Goal: Task Accomplishment & Management: Complete application form

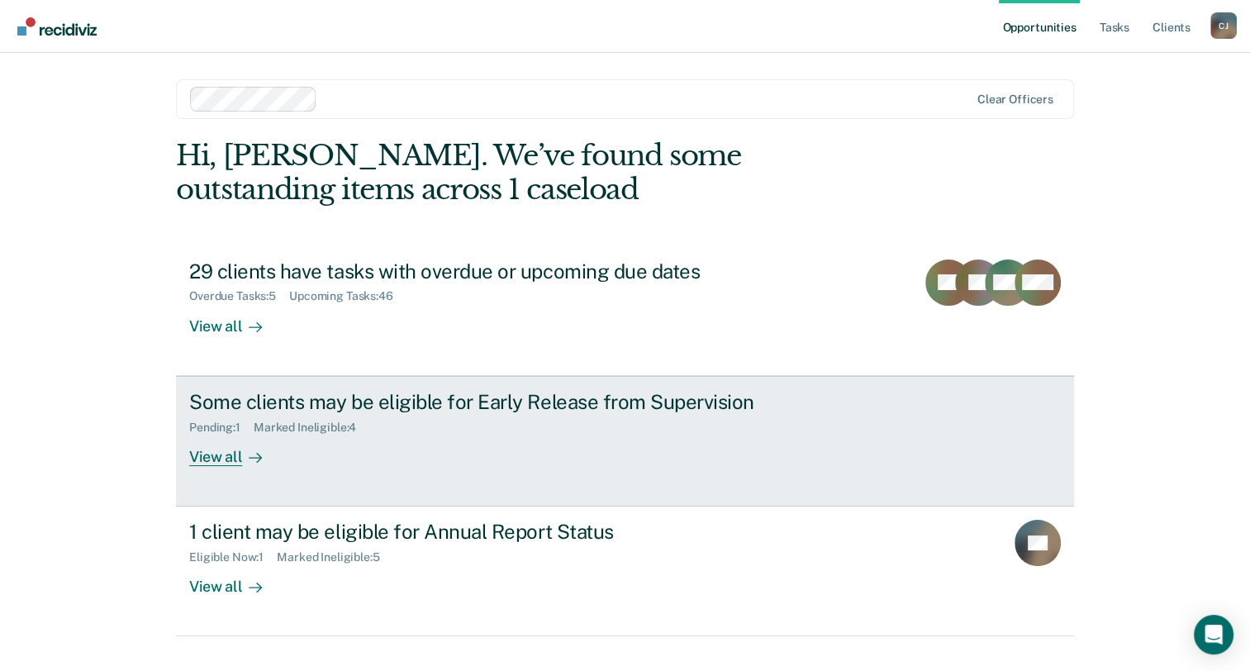
click at [266, 462] on div "View all" at bounding box center [235, 450] width 93 height 32
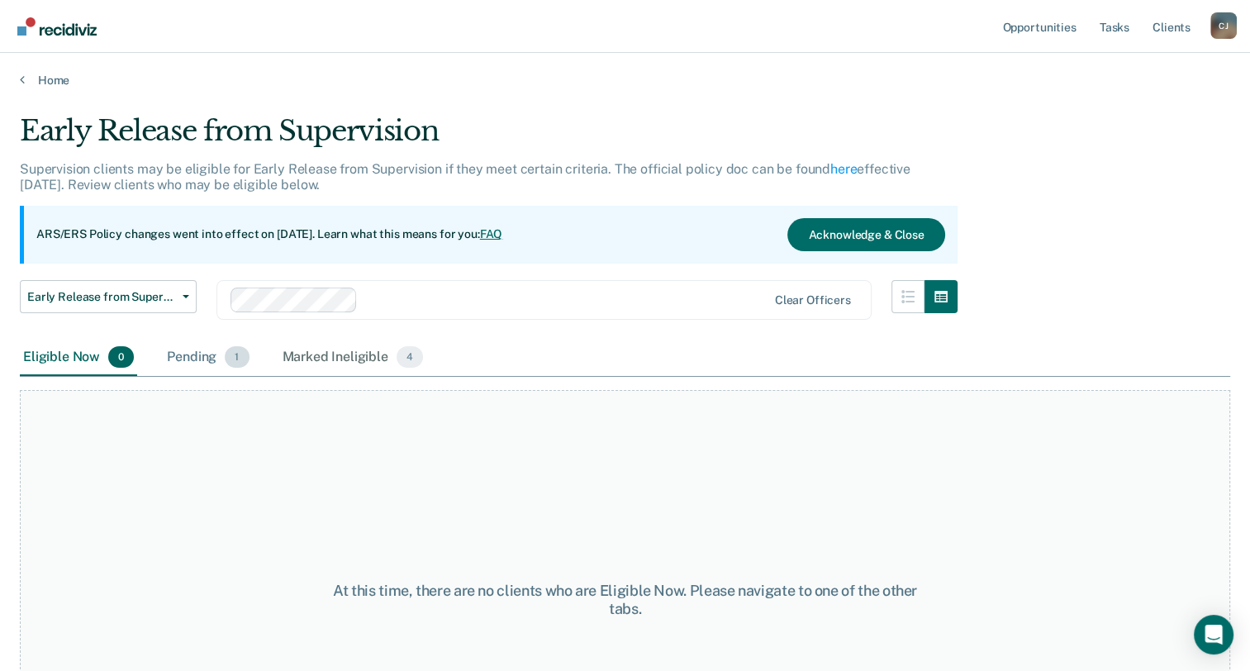
click at [189, 357] on div "Pending 1" at bounding box center [208, 358] width 88 height 36
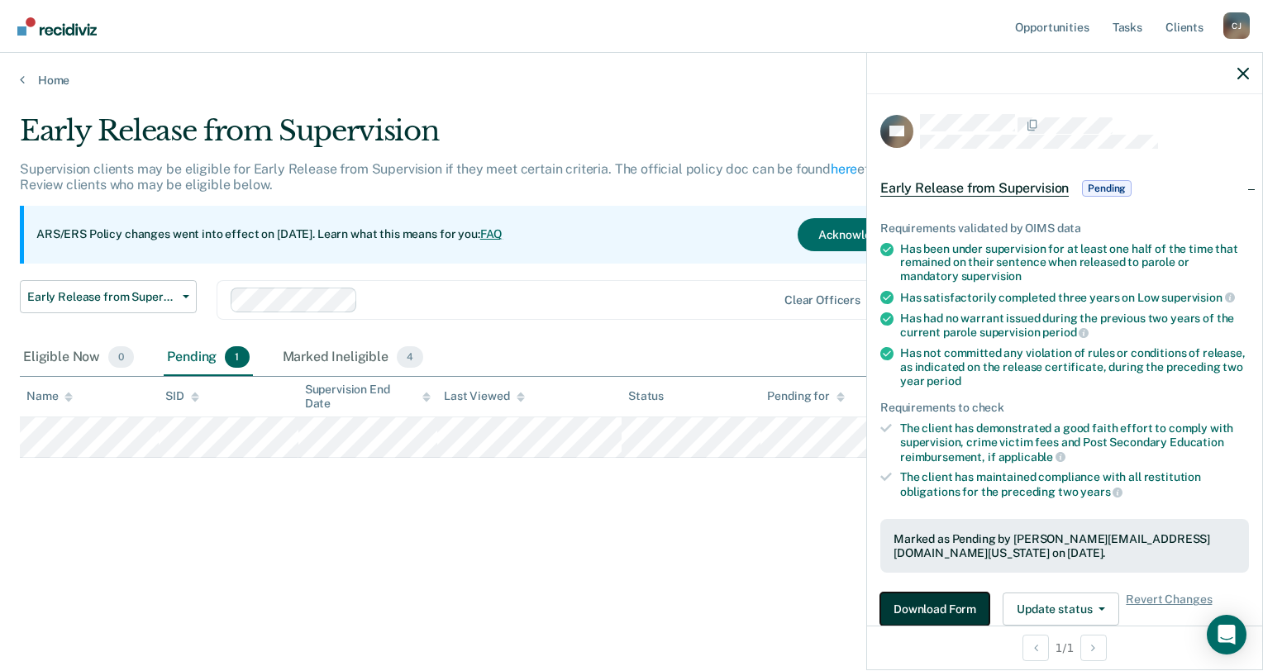
click at [958, 603] on button "Download Form" at bounding box center [934, 608] width 109 height 33
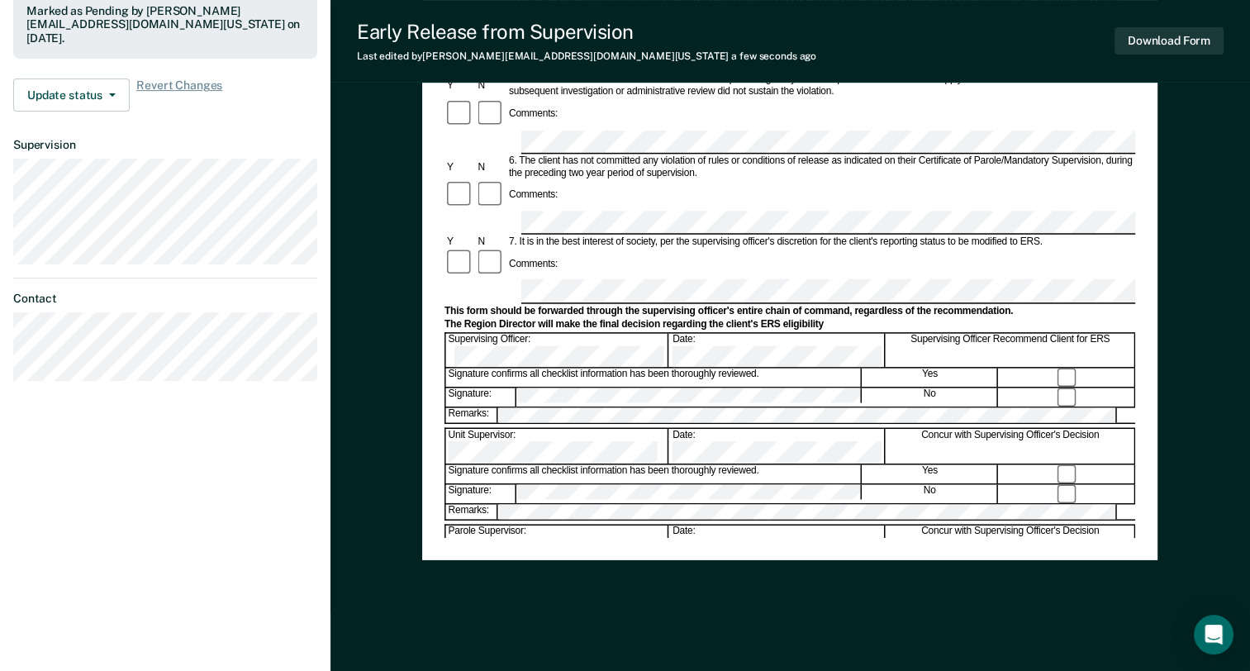
scroll to position [535, 0]
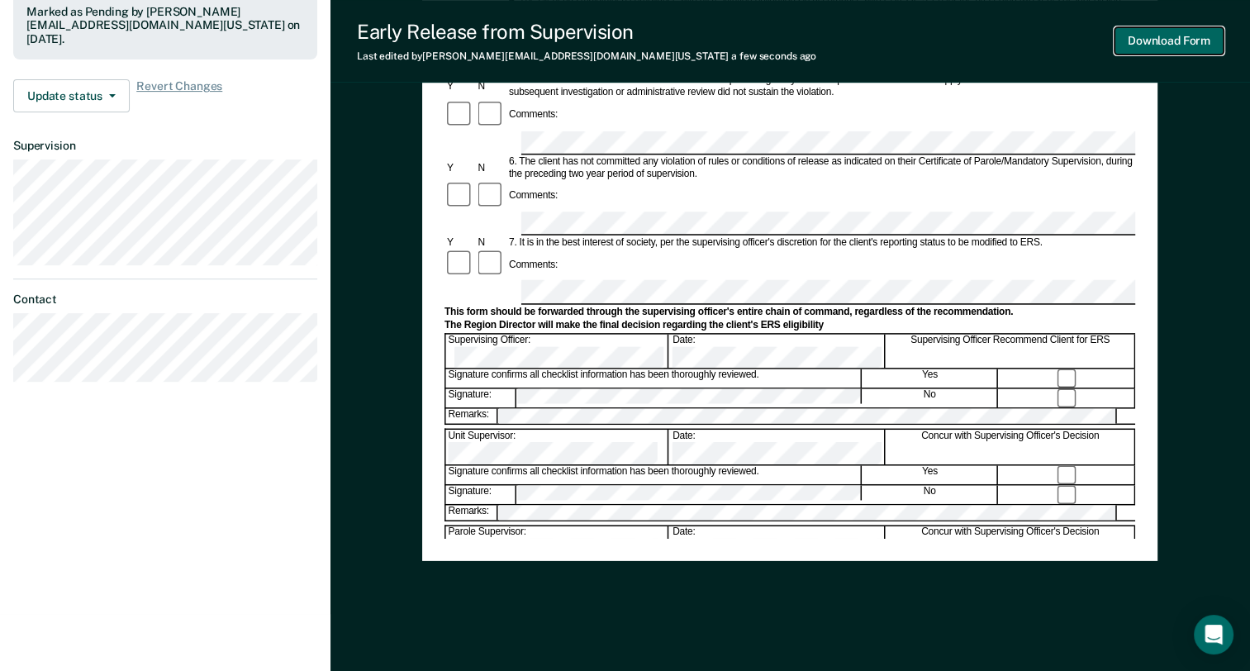
click at [1164, 47] on button "Download Form" at bounding box center [1169, 40] width 109 height 27
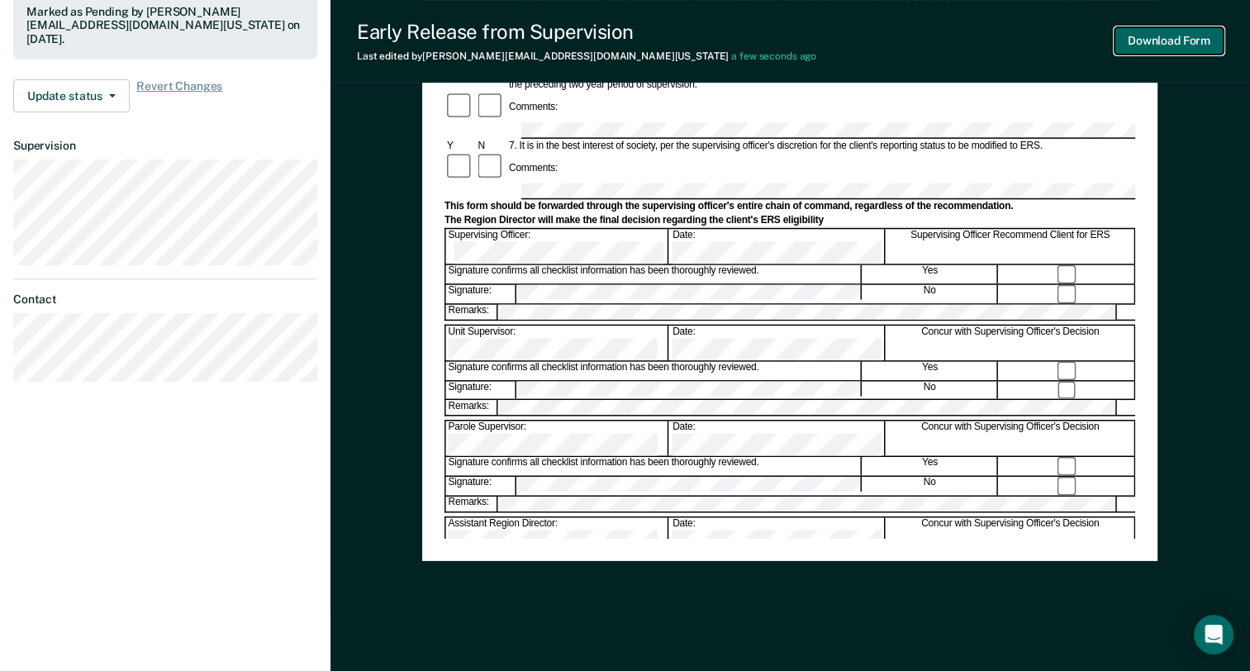
click at [1170, 44] on button "Download Form" at bounding box center [1169, 40] width 109 height 27
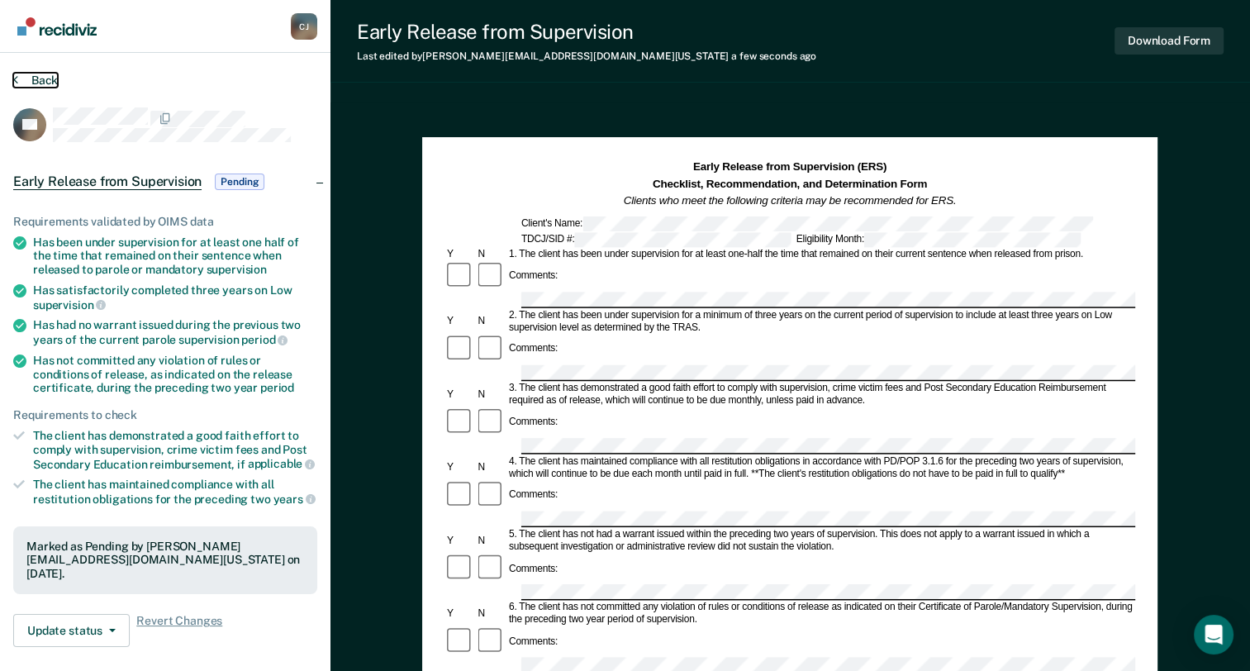
click at [42, 79] on button "Back" at bounding box center [35, 80] width 45 height 15
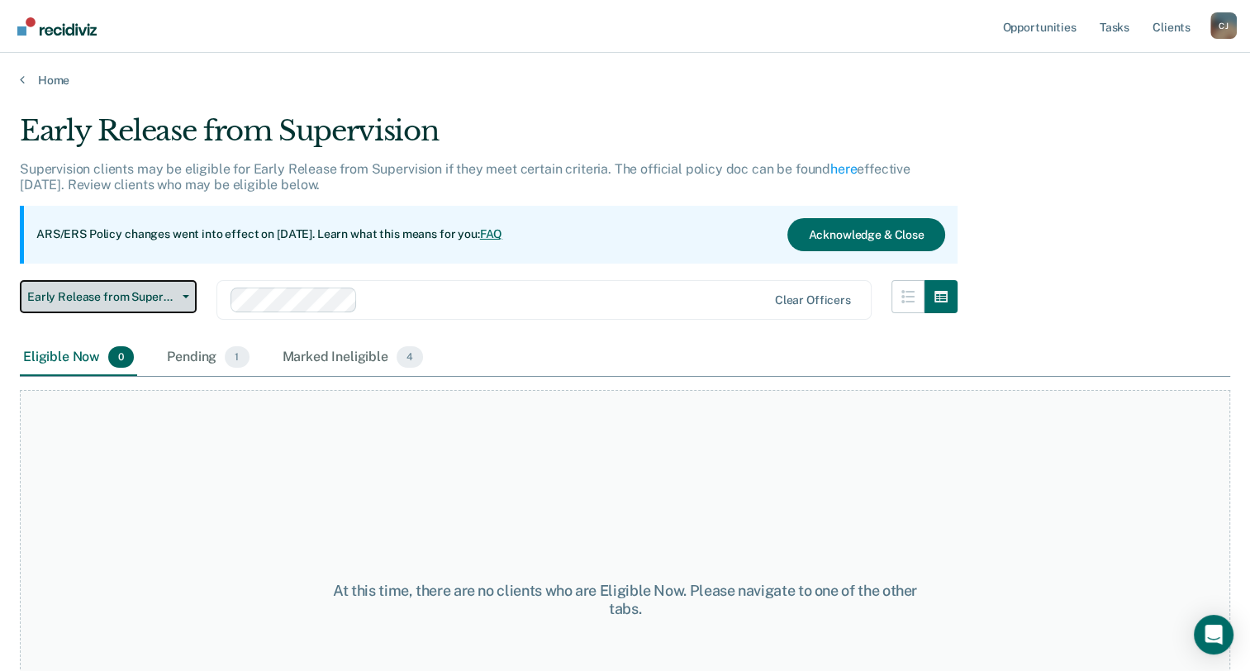
click at [109, 301] on span "Early Release from Supervision" at bounding box center [101, 297] width 149 height 14
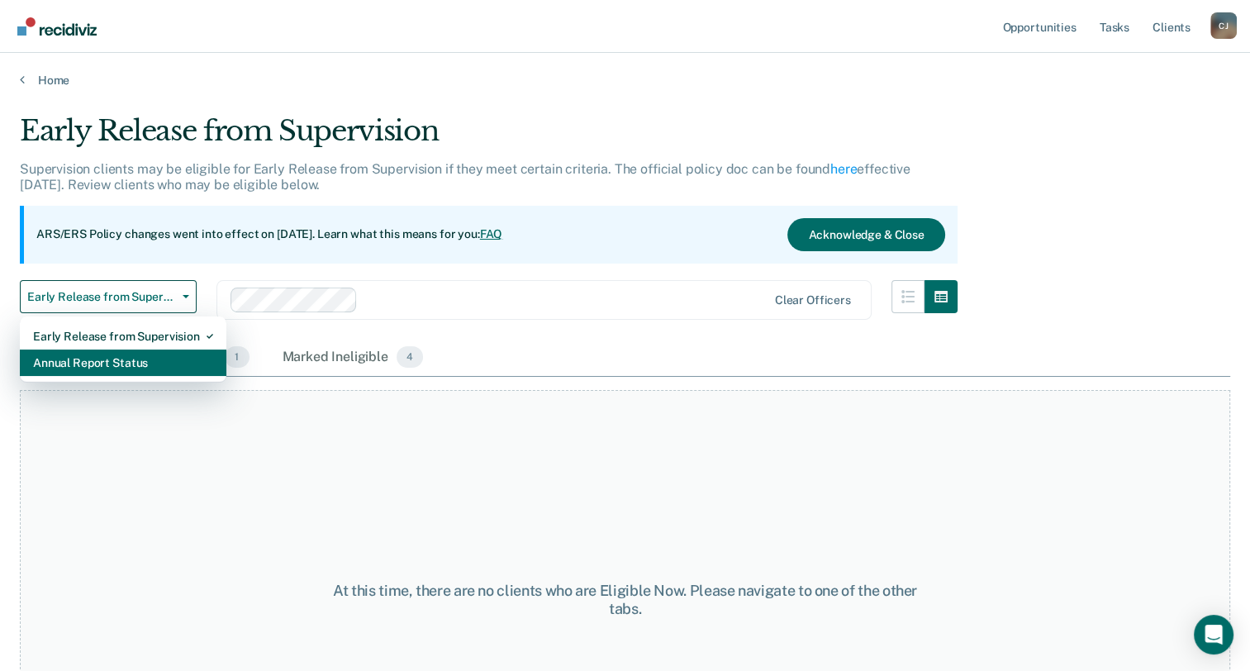
click at [118, 358] on div "Annual Report Status" at bounding box center [123, 363] width 180 height 26
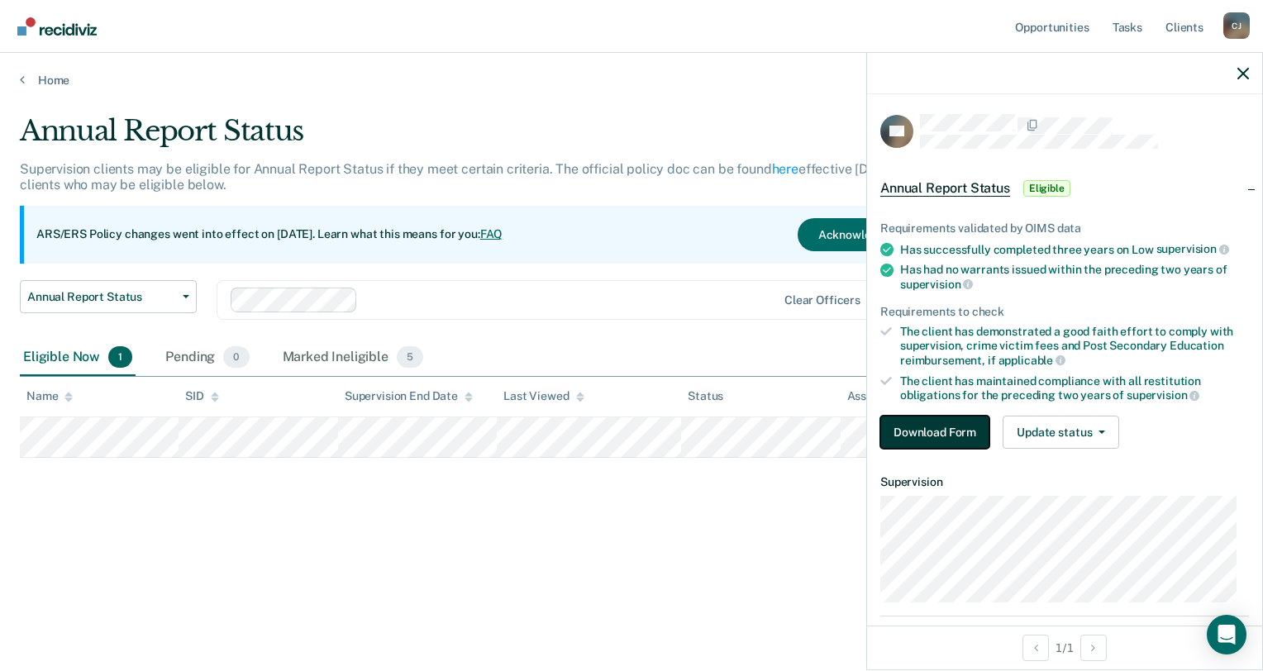
click at [955, 431] on button "Download Form" at bounding box center [934, 432] width 109 height 33
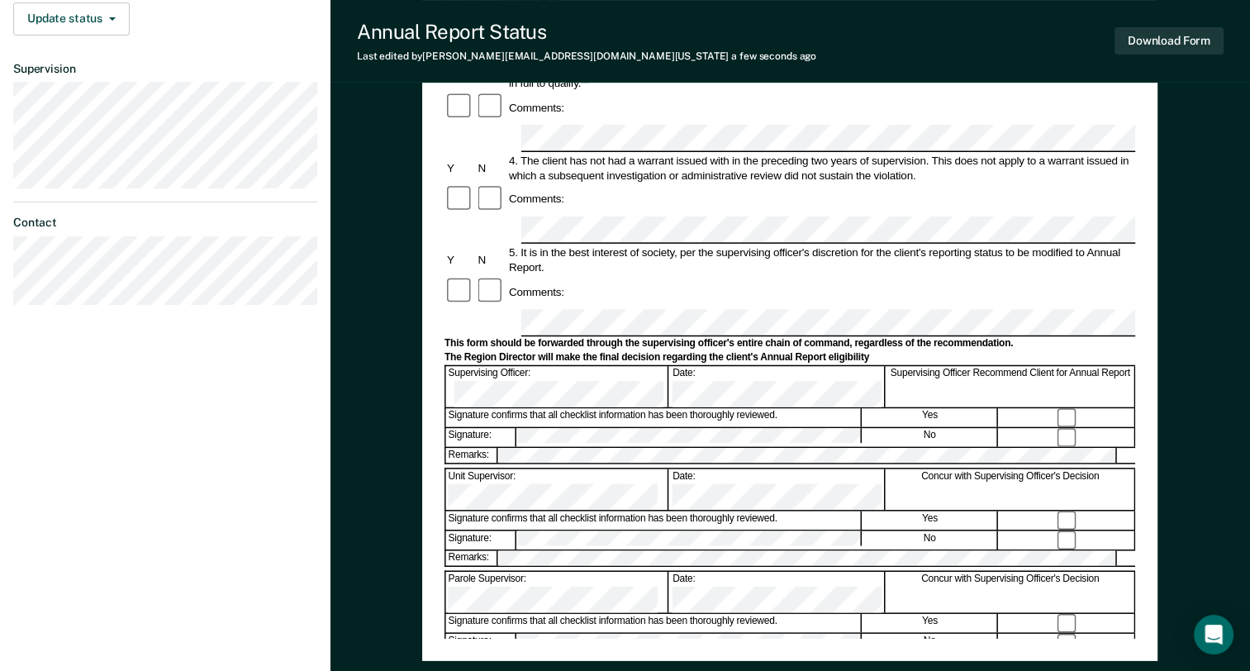
scroll to position [435, 0]
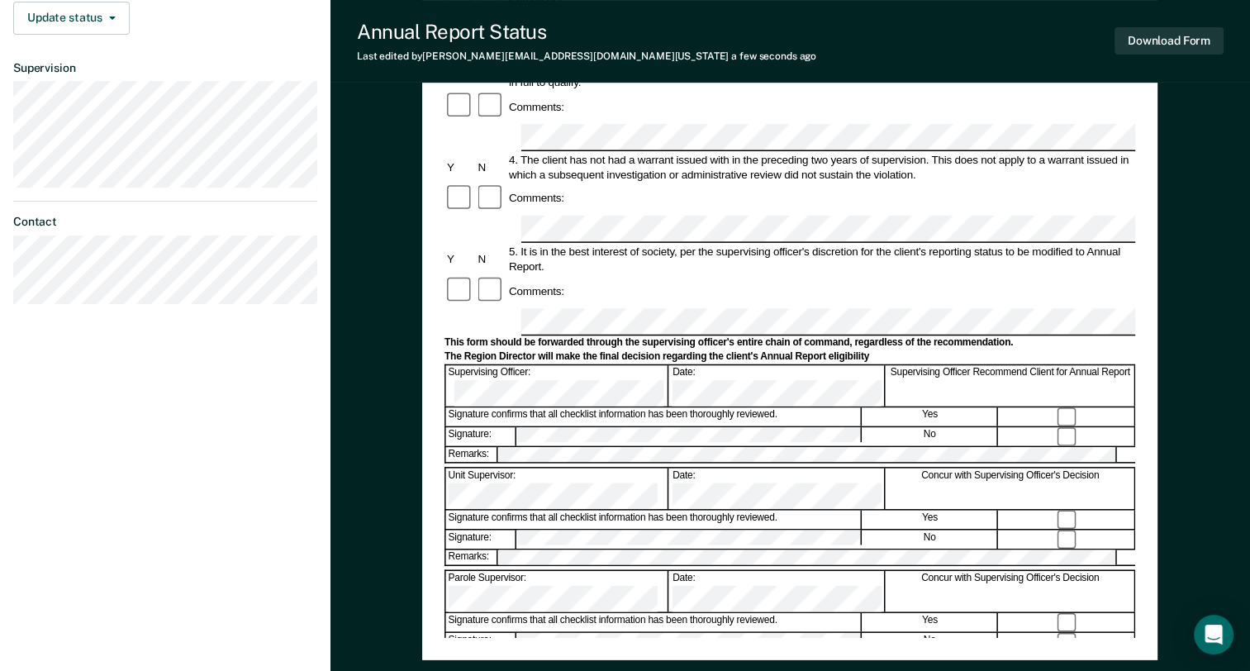
click at [1085, 167] on form "Annual Reporting Checklist, Recommendation, and Determination Form Clients who …" at bounding box center [790, 306] width 691 height 1165
click at [1187, 40] on button "Download Form" at bounding box center [1169, 40] width 109 height 27
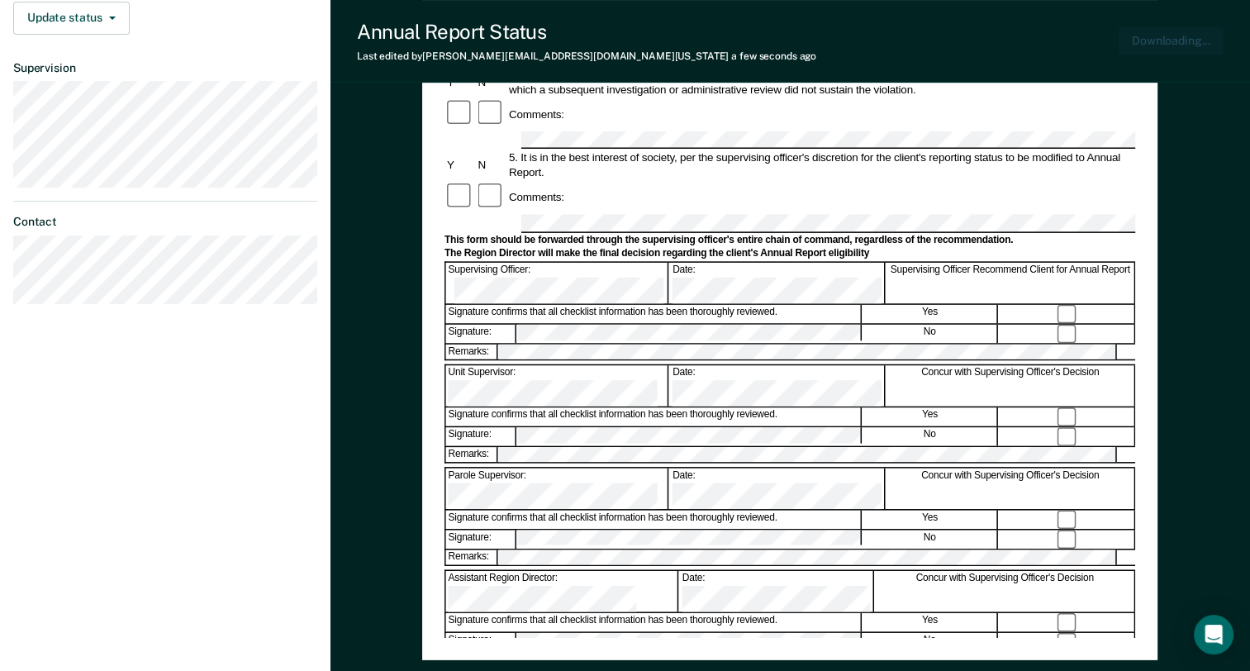
scroll to position [530, 0]
